Goal: Transaction & Acquisition: Purchase product/service

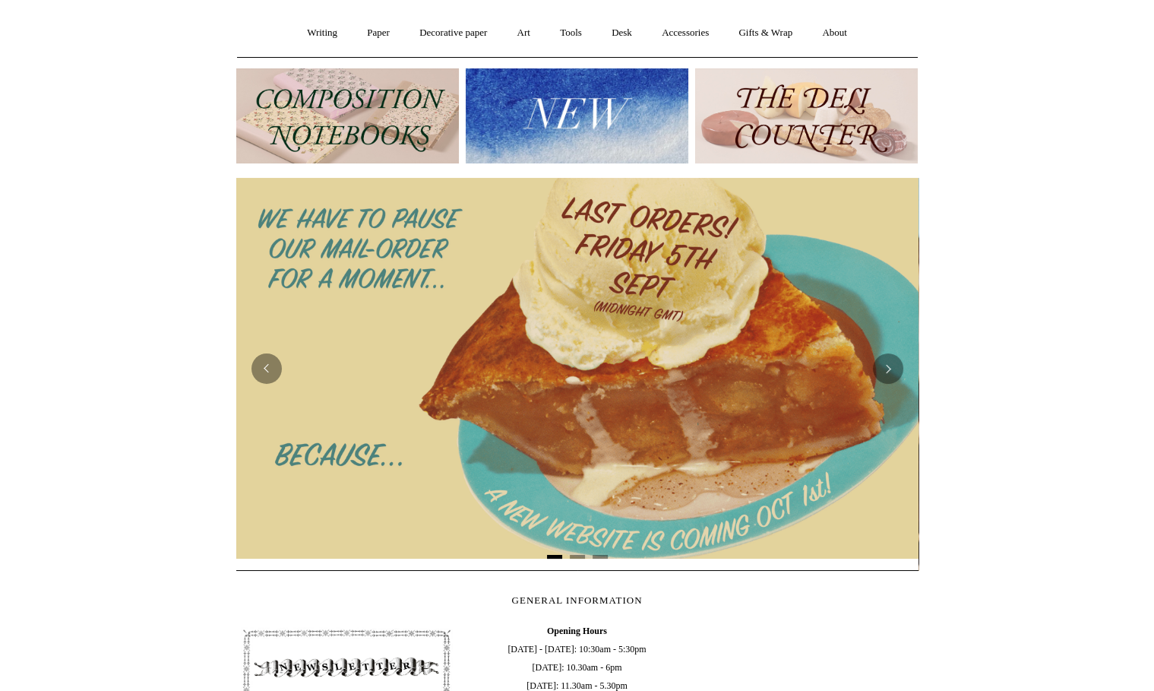
scroll to position [126, 0]
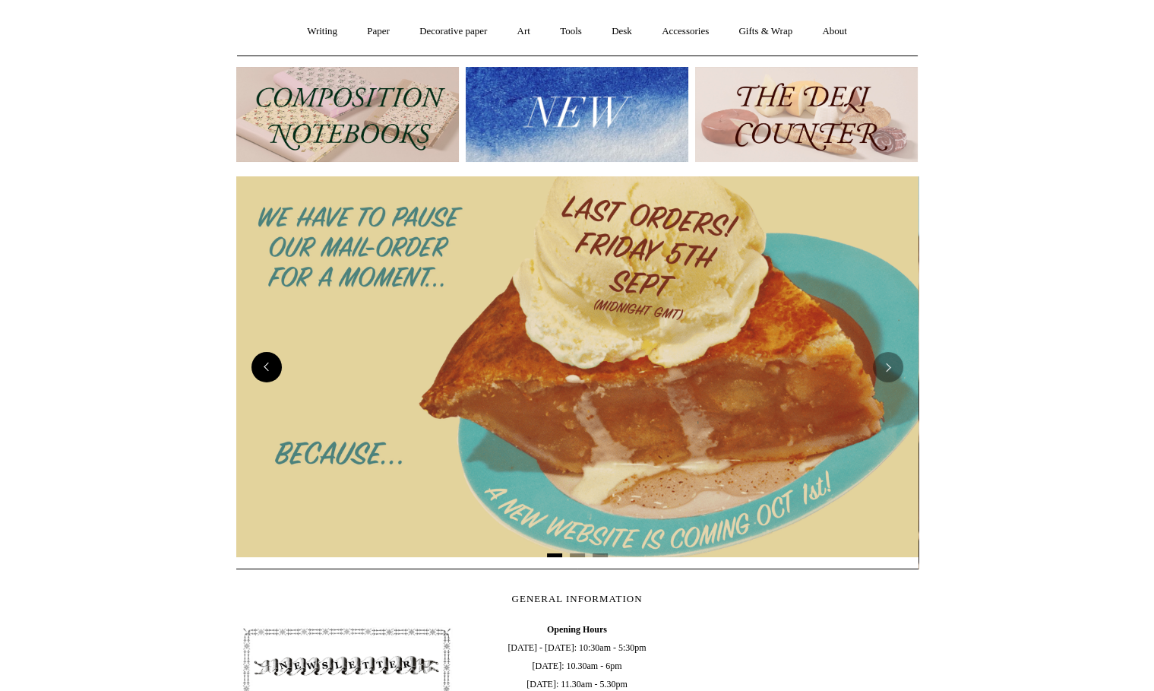
click at [270, 368] on button "Previous" at bounding box center [266, 367] width 30 height 30
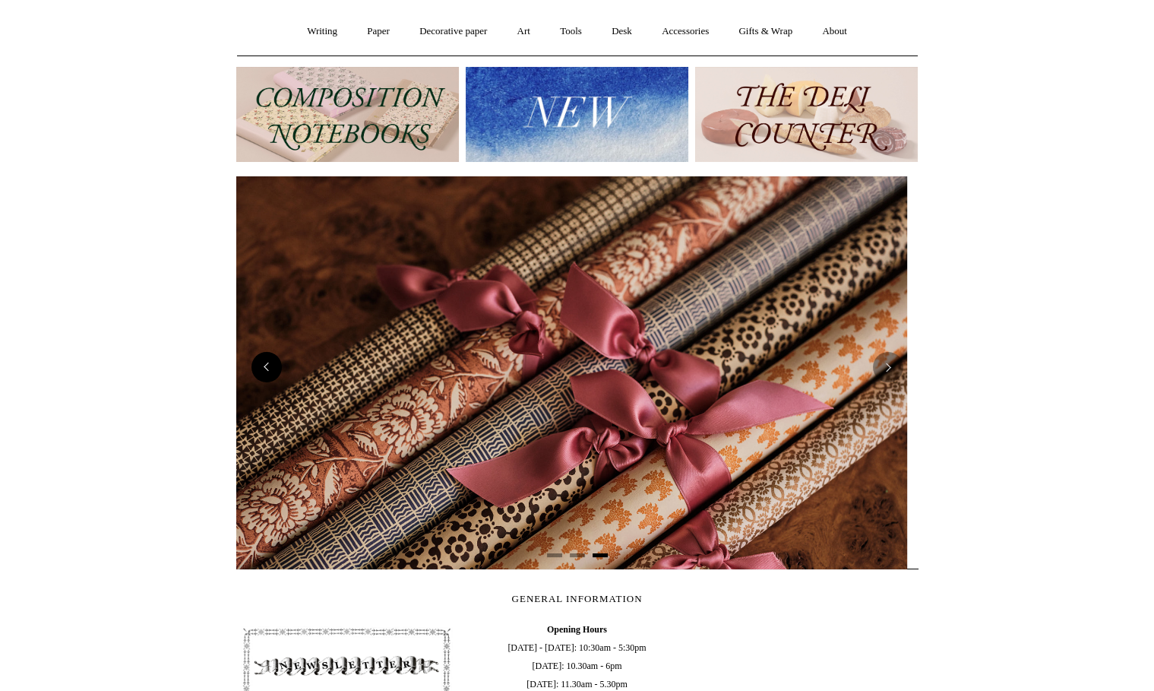
click at [270, 368] on button "Previous" at bounding box center [266, 367] width 30 height 30
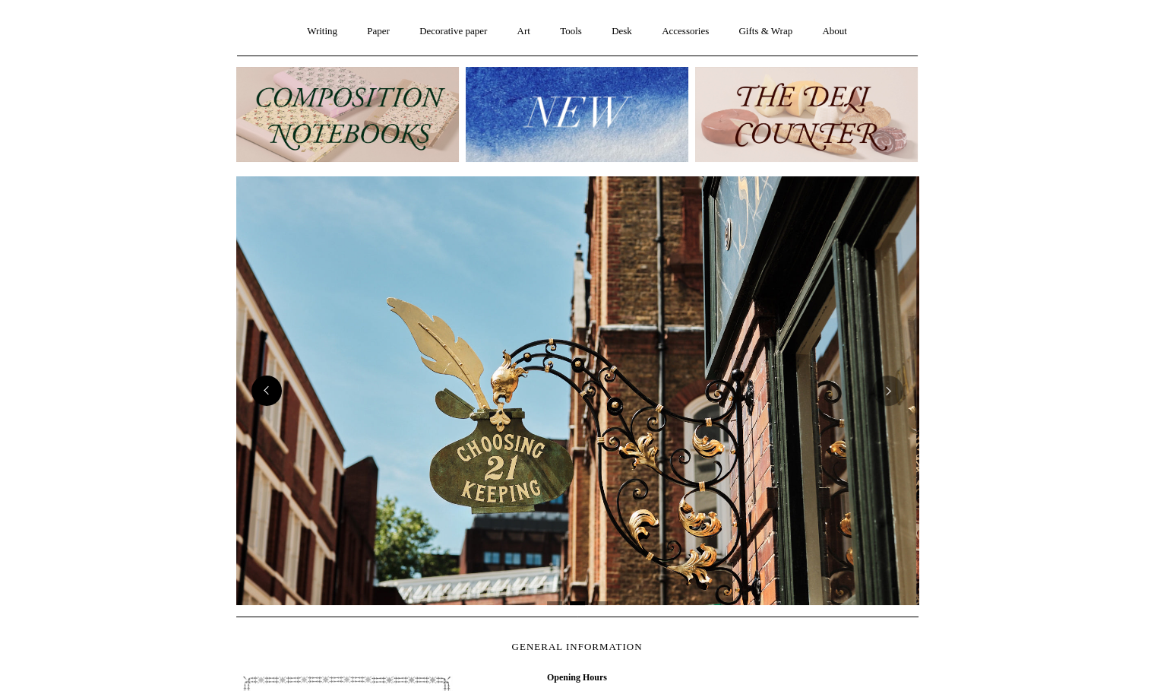
scroll to position [0, 681]
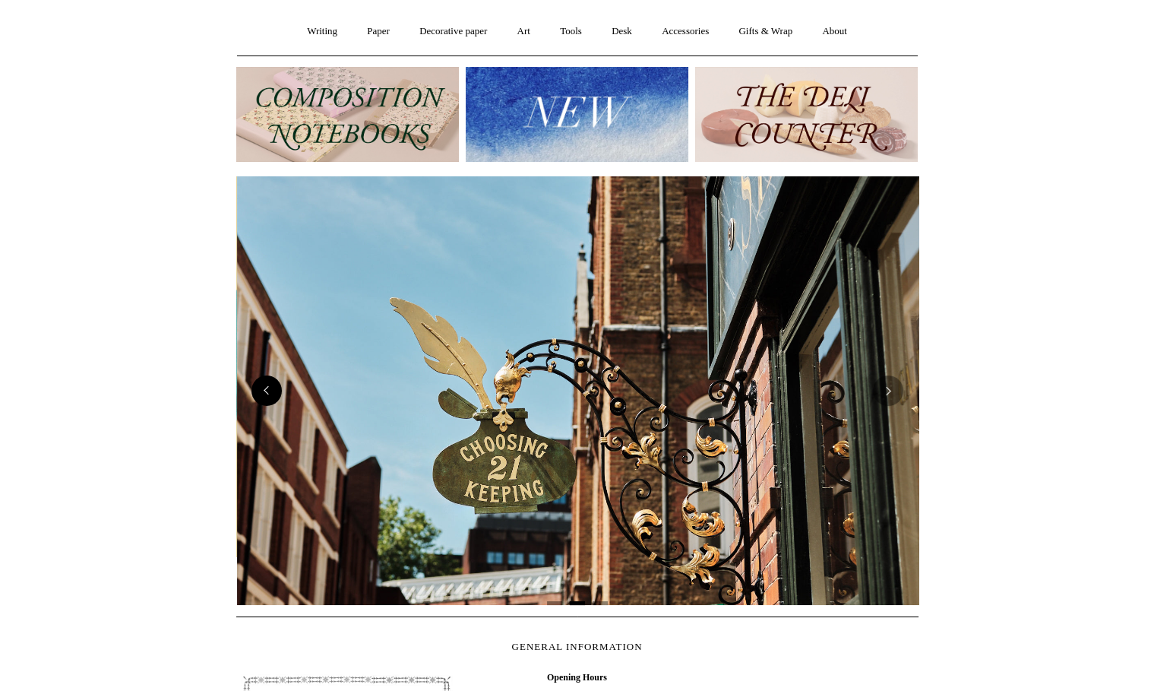
click at [270, 368] on img at bounding box center [578, 390] width 682 height 428
click at [898, 394] on button "Next" at bounding box center [888, 390] width 30 height 30
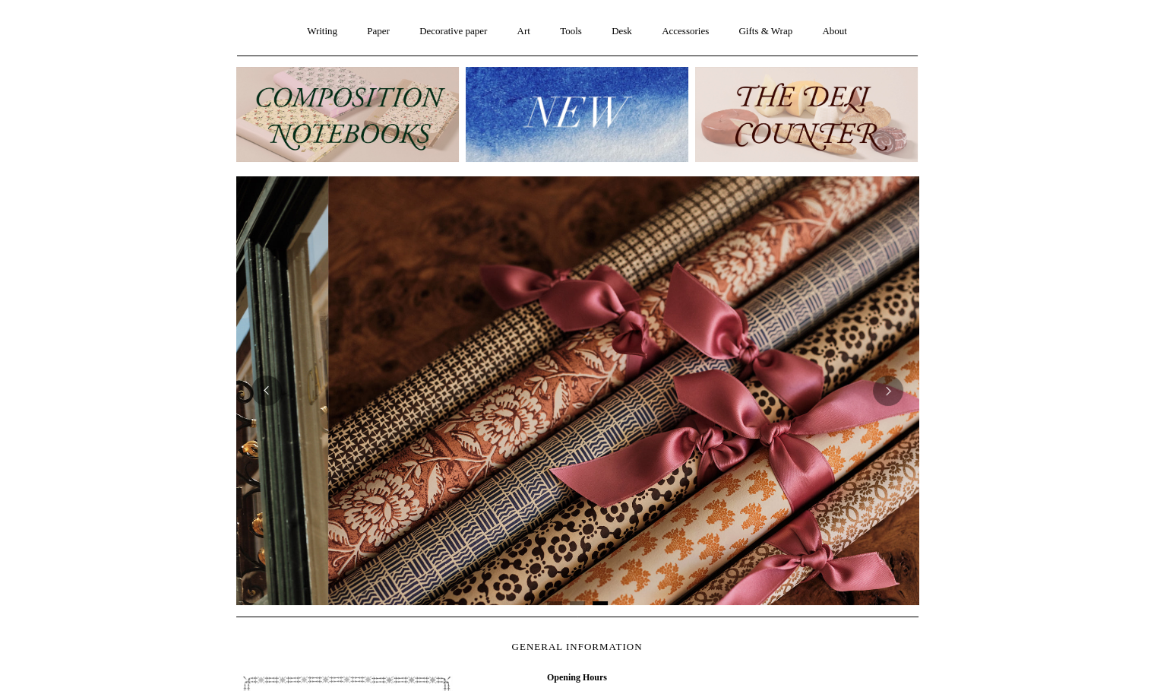
scroll to position [0, 1364]
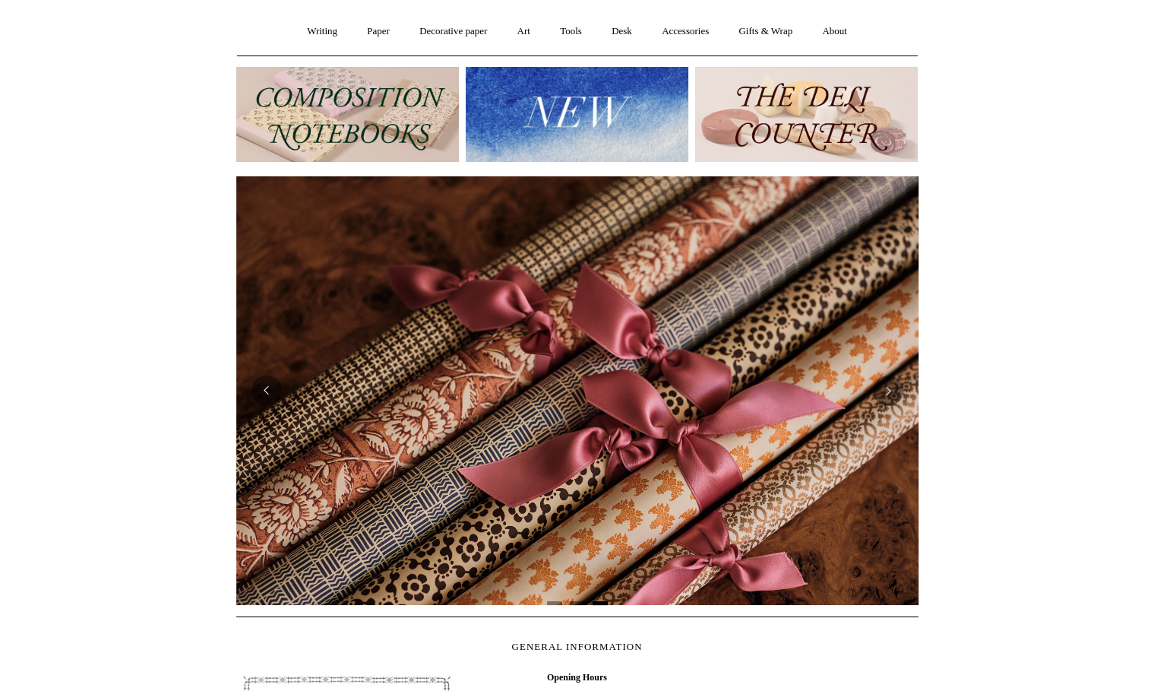
click at [1064, 337] on html "Menu Choosing Keeping * Shipping Information Shopping Basket (5) * ⤺ + +" at bounding box center [577, 513] width 1154 height 1279
click at [892, 390] on button "Next" at bounding box center [888, 390] width 30 height 30
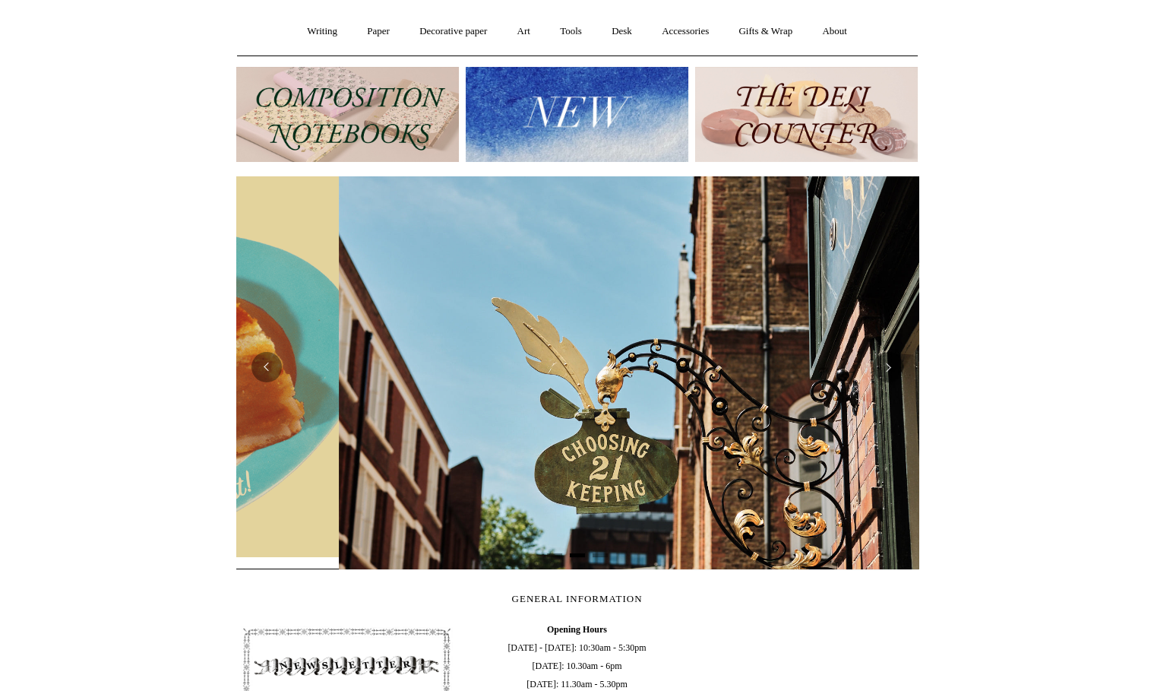
scroll to position [0, 681]
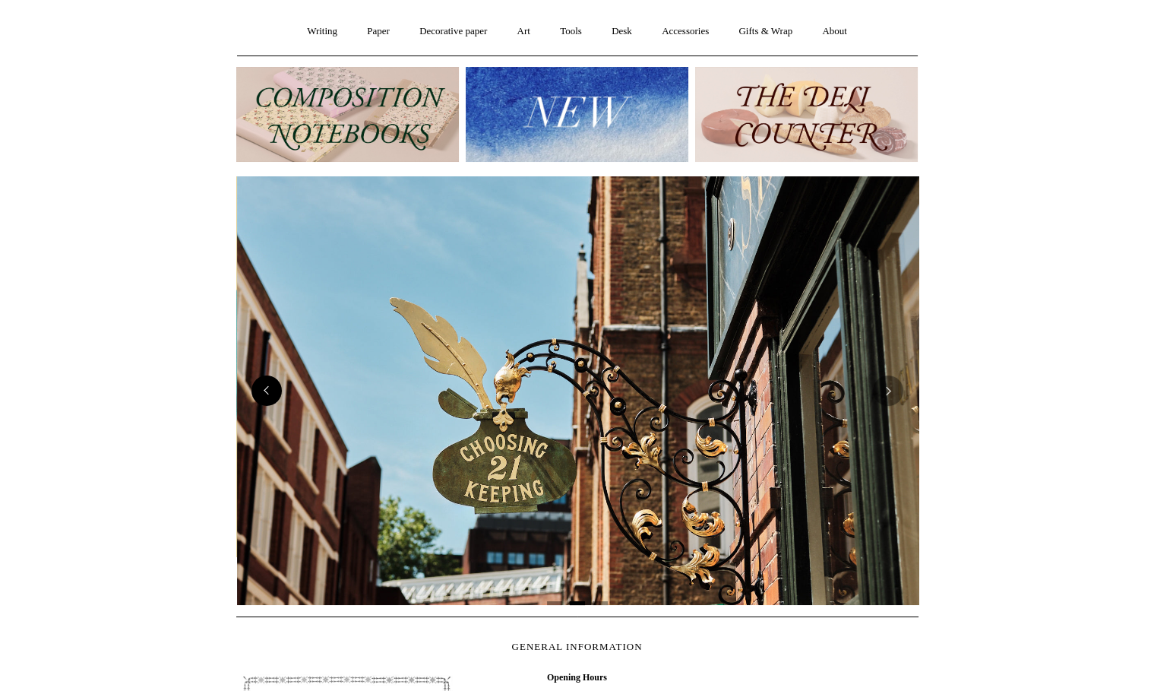
click at [261, 393] on button "Previous" at bounding box center [266, 390] width 30 height 30
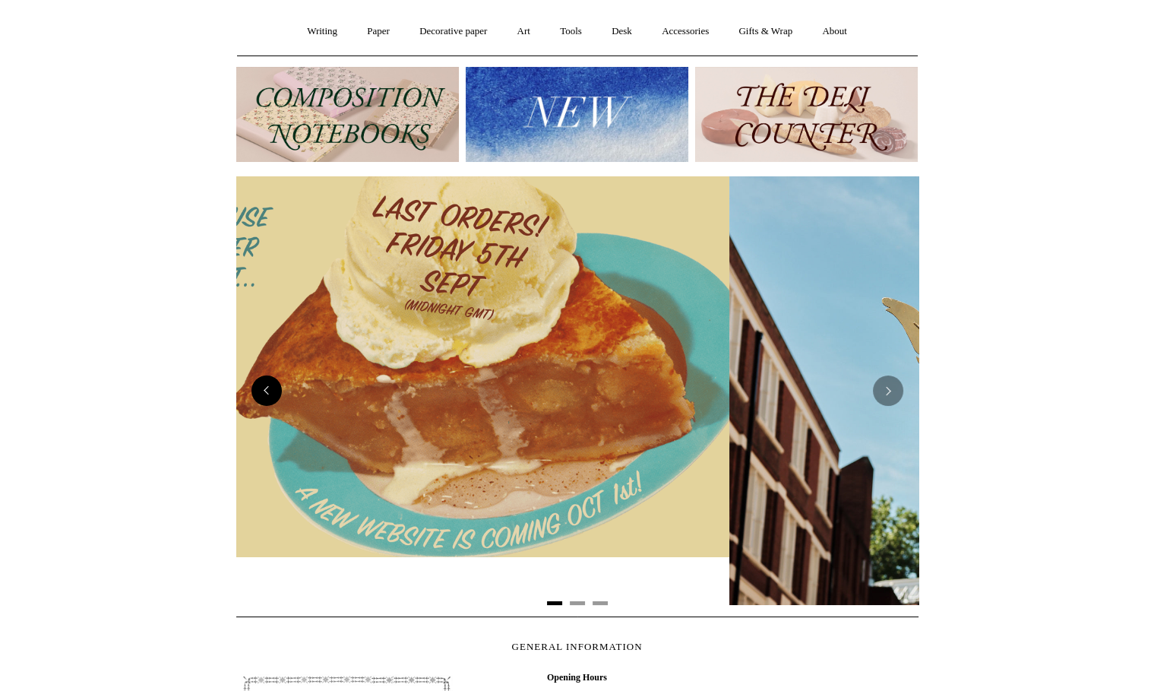
scroll to position [0, 0]
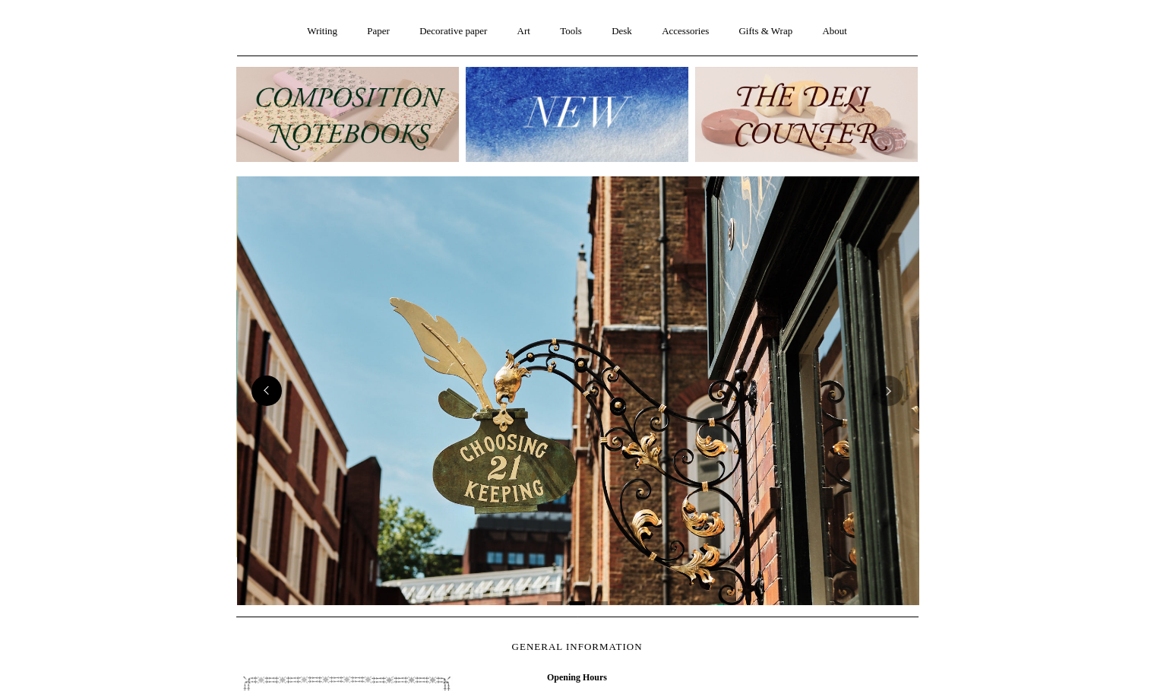
click at [265, 394] on button "Previous" at bounding box center [266, 390] width 30 height 30
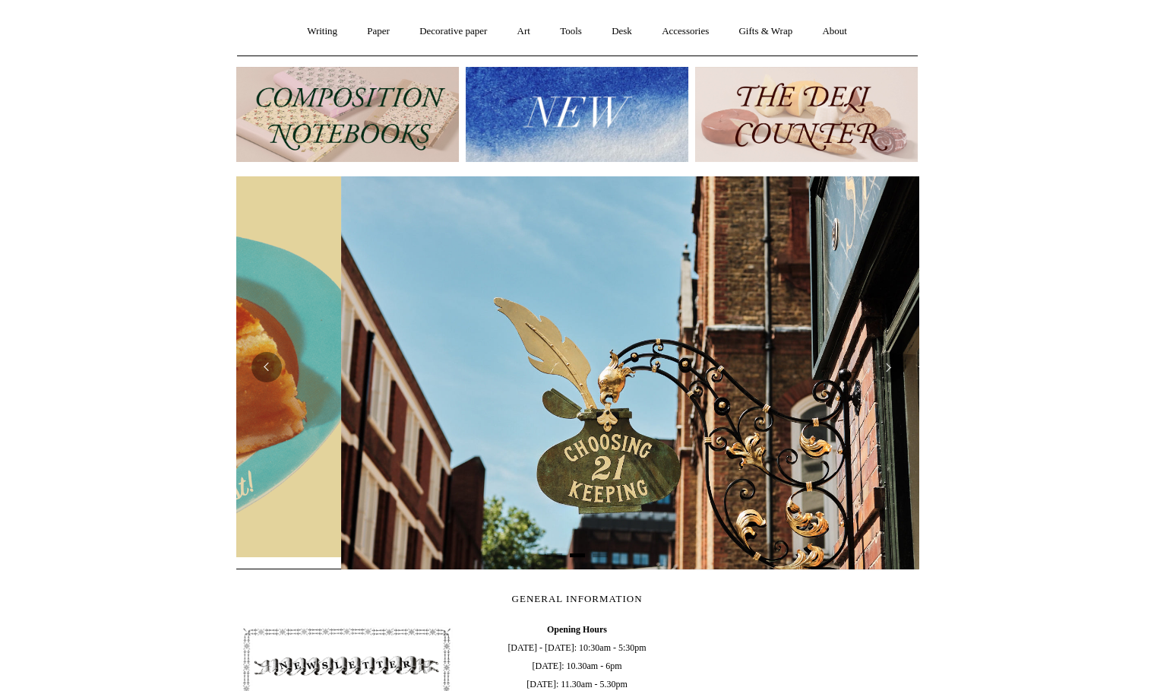
scroll to position [0, 681]
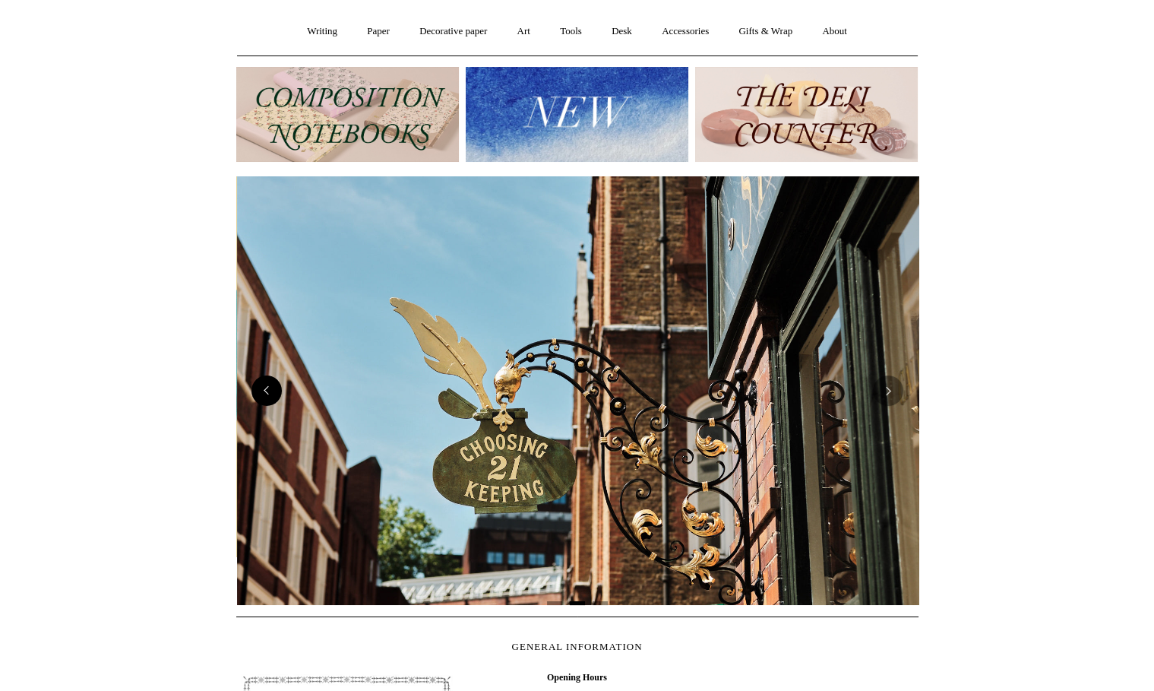
click at [270, 378] on button "Previous" at bounding box center [266, 390] width 30 height 30
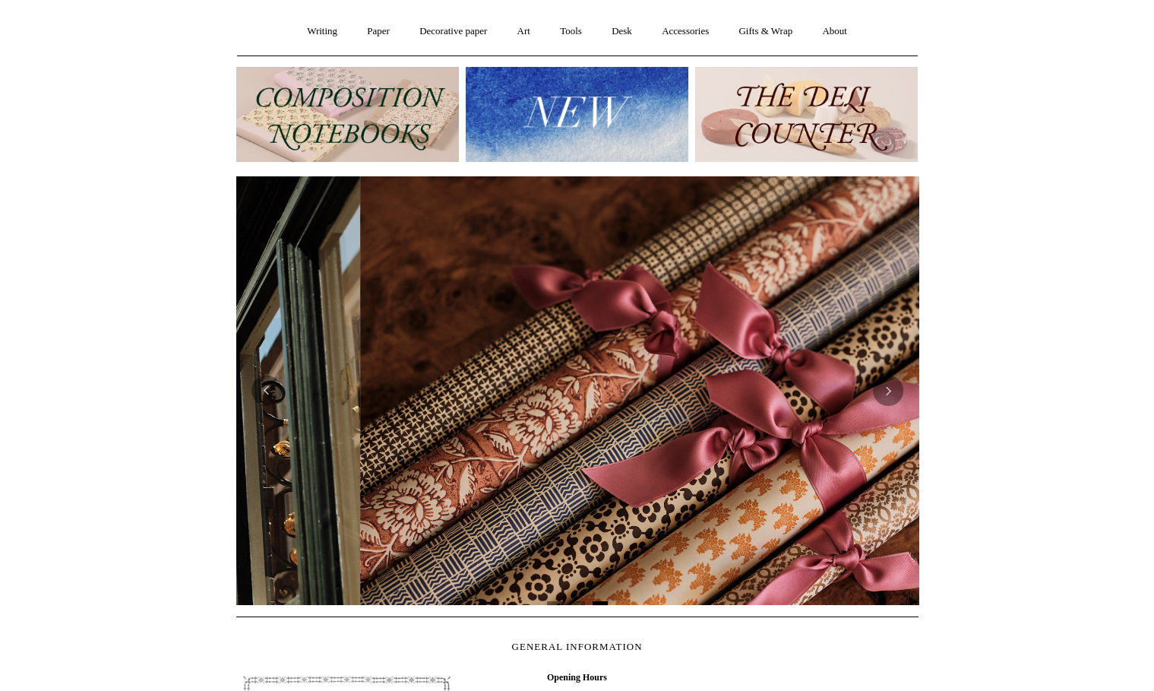
scroll to position [0, 1364]
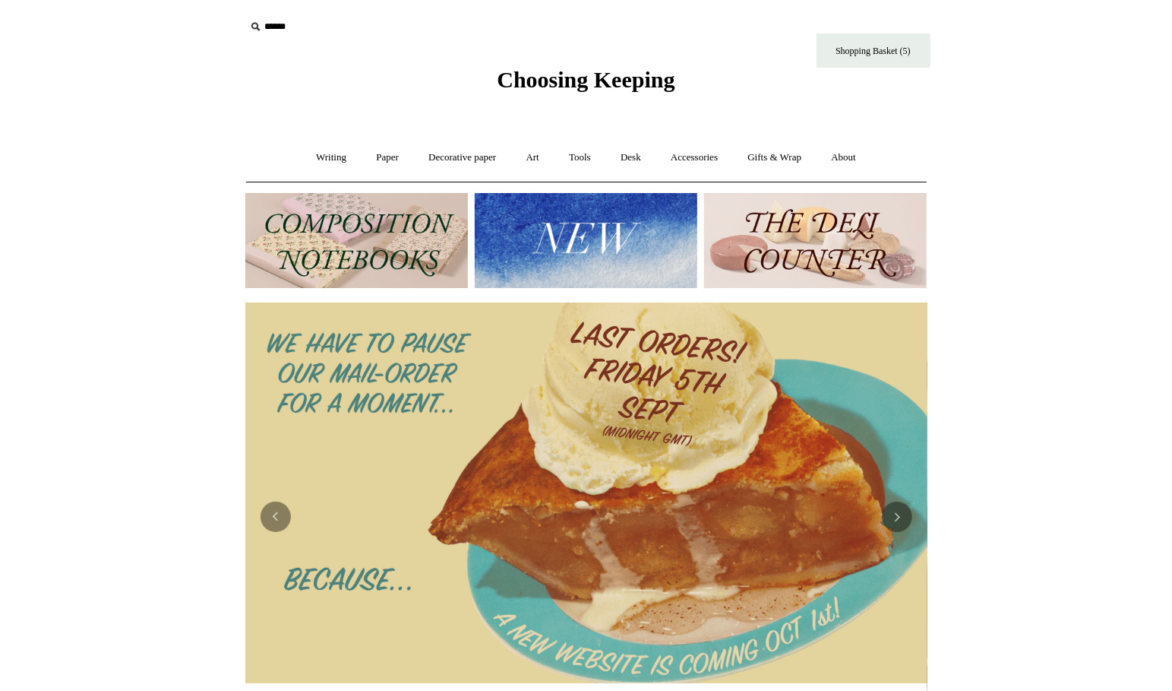
click at [287, 23] on input "text" at bounding box center [338, 27] width 187 height 28
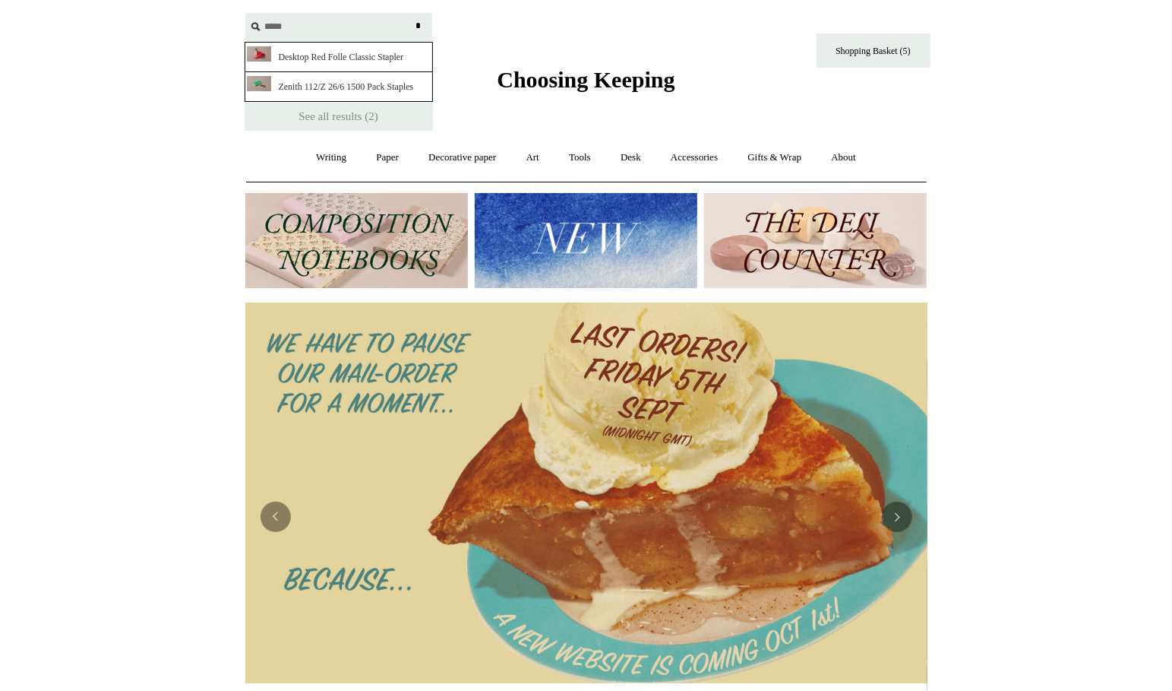
type input "*****"
click at [324, 56] on link "Desktop Red Folle Classic Stapler" at bounding box center [339, 57] width 188 height 30
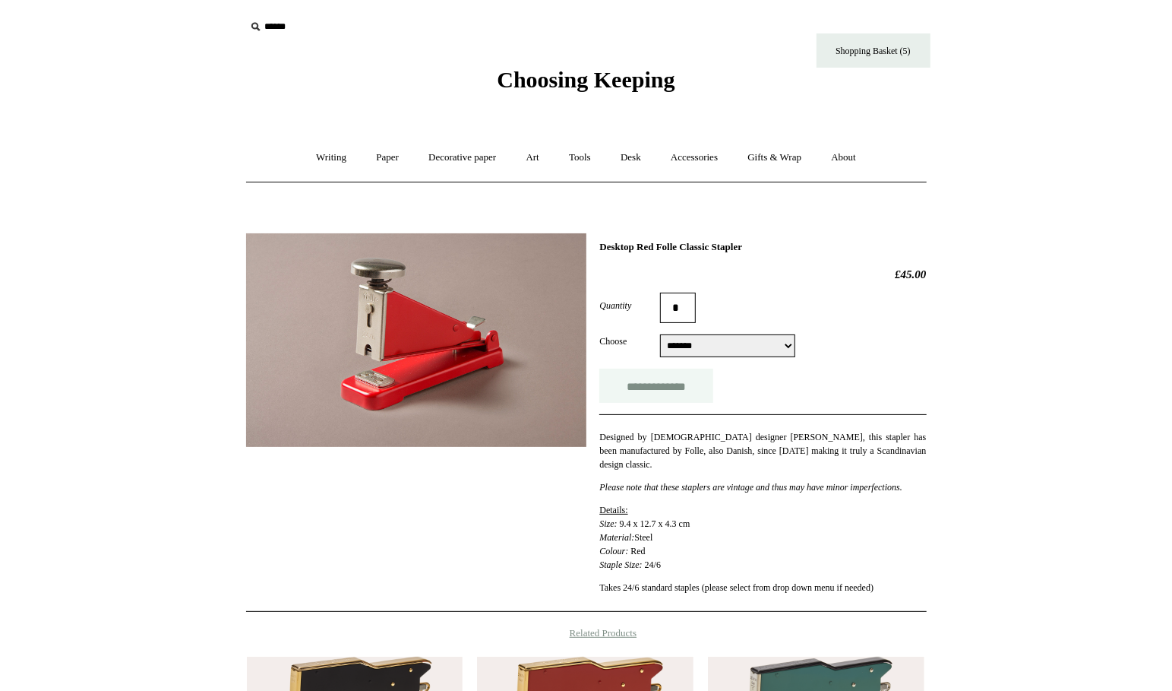
click at [675, 371] on input "**********" at bounding box center [656, 385] width 114 height 34
click at [671, 247] on h1 "Desktop Red Folle Classic Stapler" at bounding box center [762, 247] width 327 height 12
copy div "Desktop Red Folle Classic Stapler"
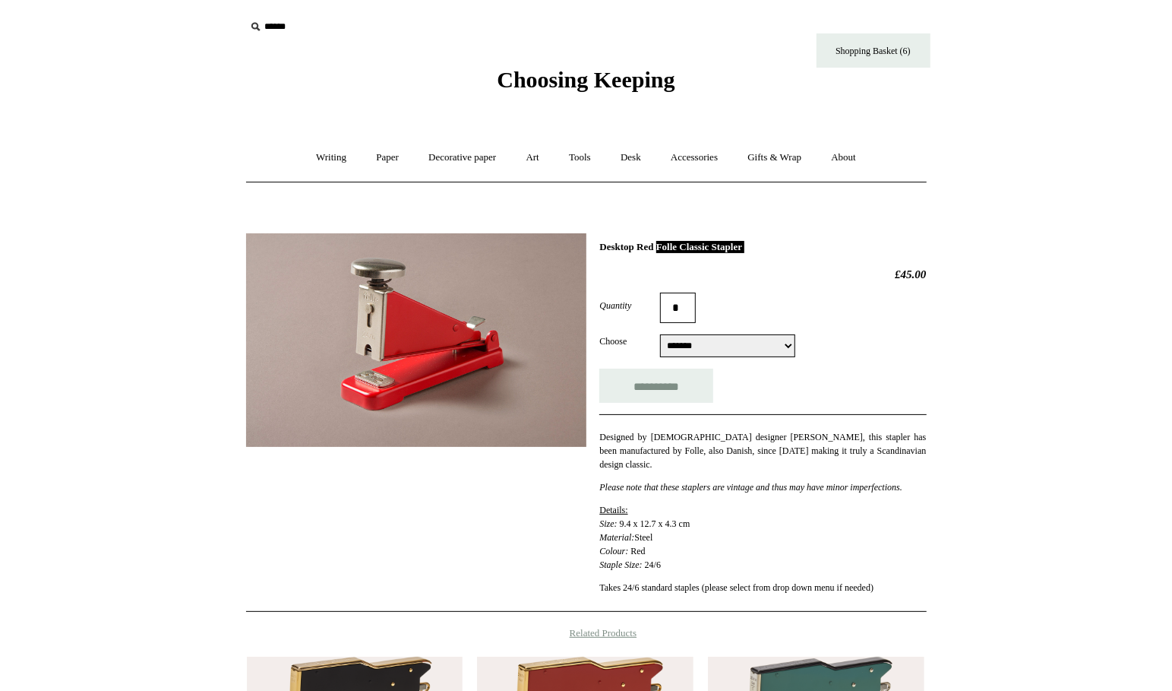
type input "**********"
